Goal: Information Seeking & Learning: Understand process/instructions

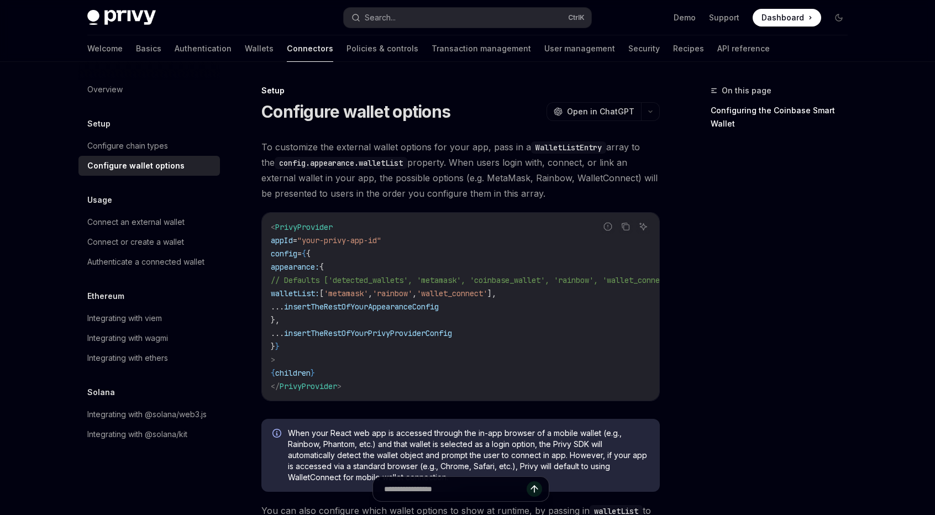
scroll to position [567, 0]
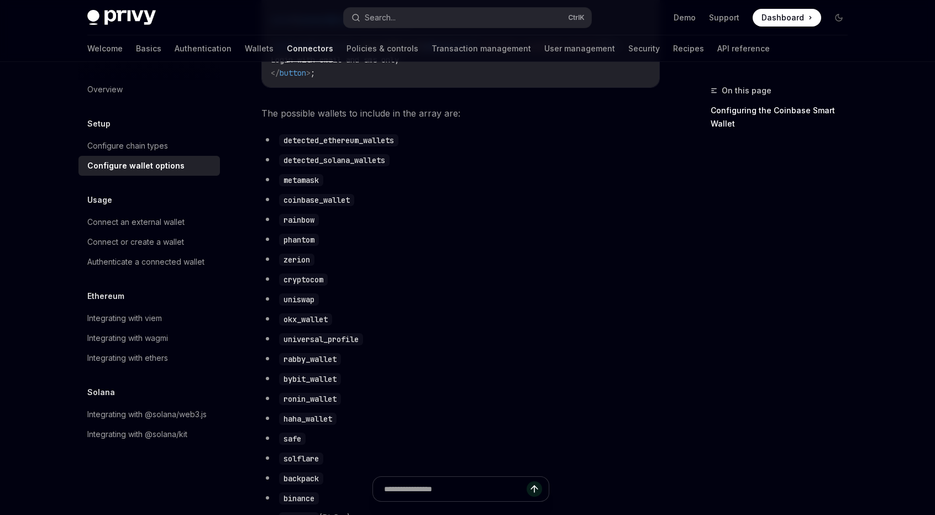
click at [337, 206] on code "coinbase_wallet" at bounding box center [316, 200] width 75 height 12
drag, startPoint x: 337, startPoint y: 206, endPoint x: 311, endPoint y: 207, distance: 26.6
click at [311, 206] on code "coinbase_wallet" at bounding box center [316, 200] width 75 height 12
copy code "coinbase_wallet"
click at [369, 224] on li "rainbow" at bounding box center [460, 219] width 399 height 15
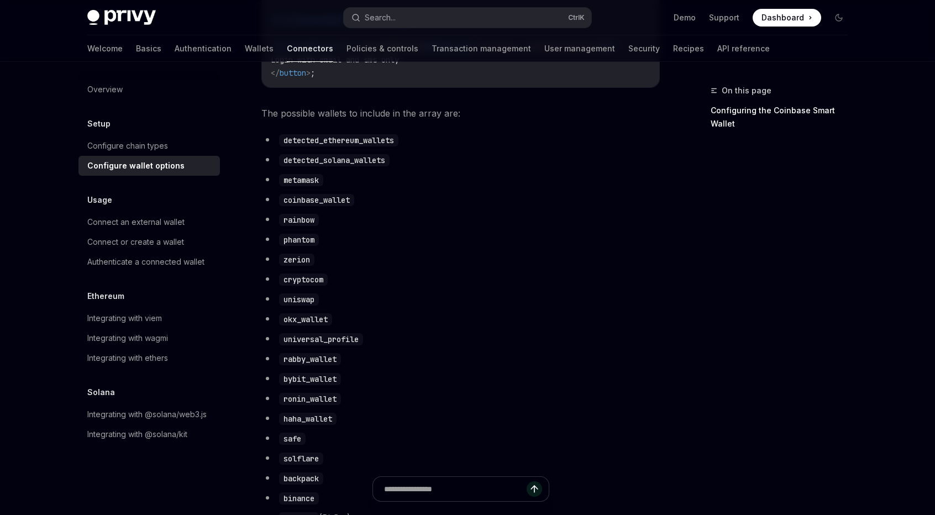
click at [693, 344] on div "On this page Configuring the Coinbase Smart Wallet" at bounding box center [773, 299] width 168 height 431
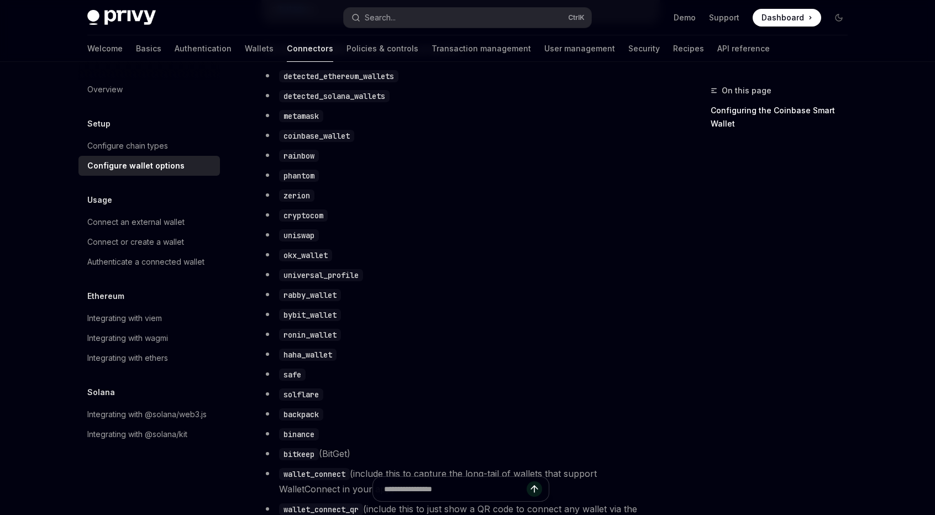
scroll to position [694, 0]
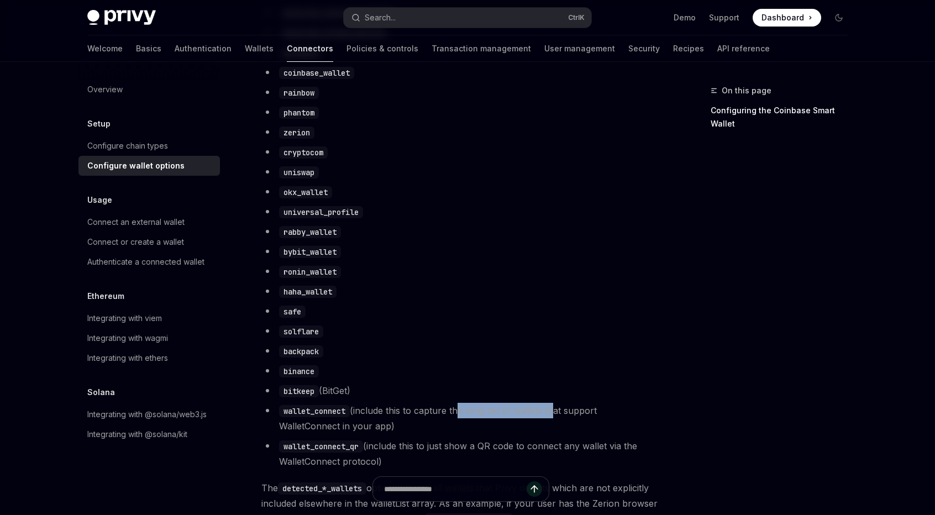
drag, startPoint x: 455, startPoint y: 421, endPoint x: 553, endPoint y: 417, distance: 97.4
click at [553, 417] on li "wallet_connect (include this to capture the long-tail of wallets that support W…" at bounding box center [460, 418] width 399 height 31
click at [681, 380] on div "On this page Configuring the Coinbase Smart Wallet Setup Configure wallet optio…" at bounding box center [467, 407] width 778 height 2078
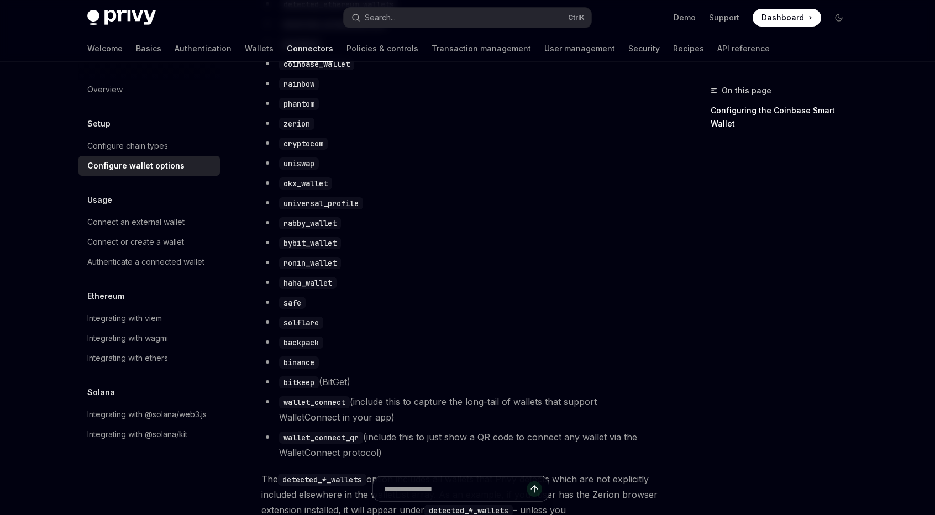
click at [560, 151] on li "cryptocom" at bounding box center [460, 142] width 399 height 15
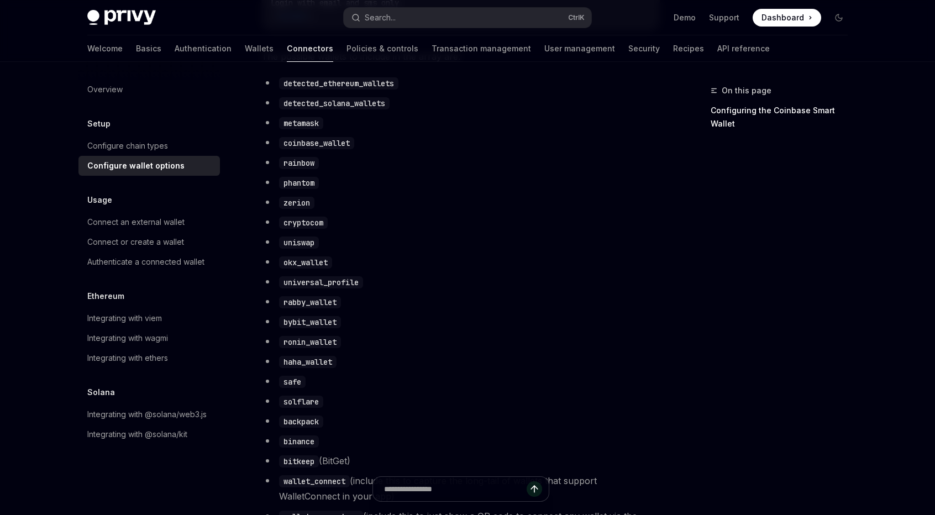
scroll to position [608, 0]
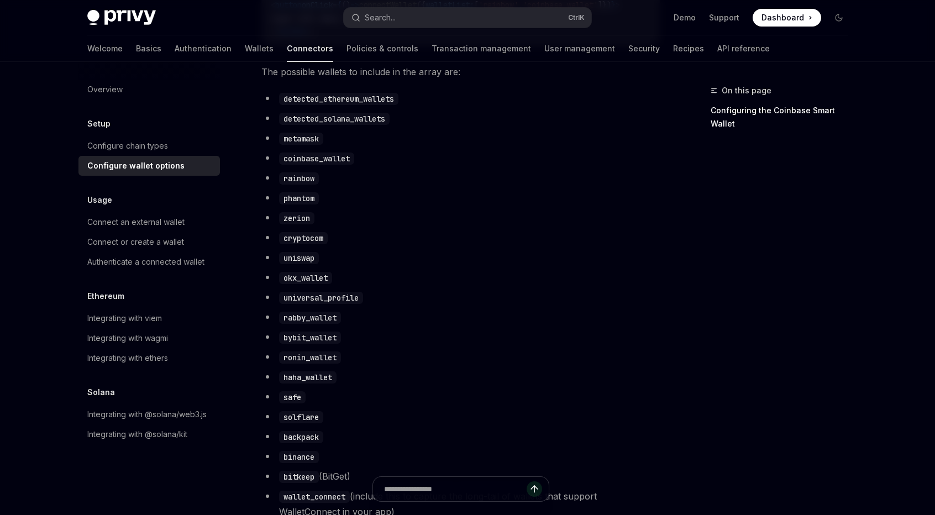
click at [505, 325] on li "rabby_wallet" at bounding box center [460, 317] width 399 height 15
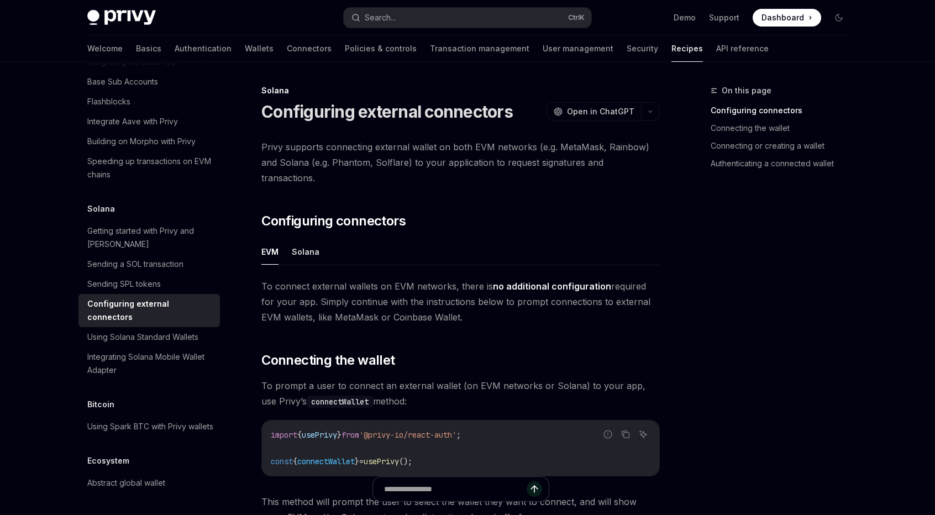
scroll to position [23, 0]
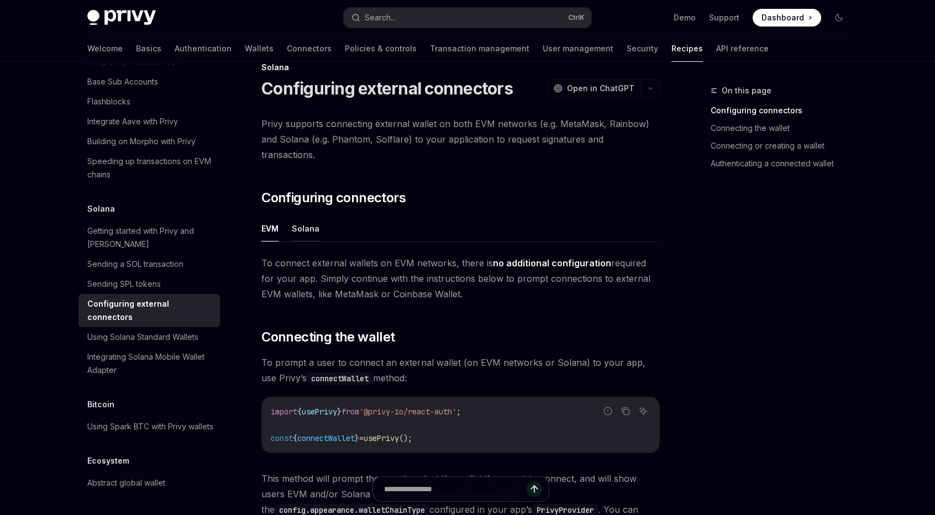
click at [300, 216] on button "Solana" at bounding box center [306, 229] width 28 height 26
type textarea "*"
